Goal: Check status: Check status

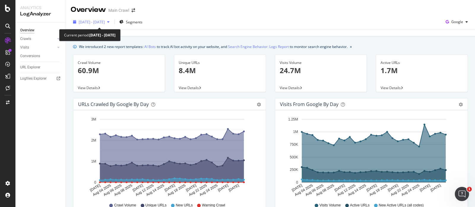
click at [104, 23] on span "[DATE] - [DATE]" at bounding box center [92, 22] width 26 height 5
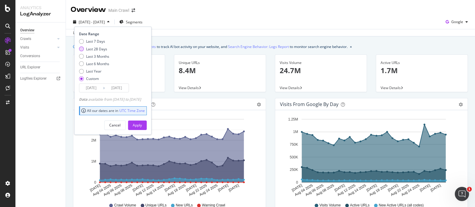
click at [97, 47] on div "Last 28 Days" at bounding box center [96, 49] width 21 height 5
type input "[DATE]"
click at [142, 126] on div "Apply" at bounding box center [137, 125] width 9 height 5
